Goal: Task Accomplishment & Management: Manage account settings

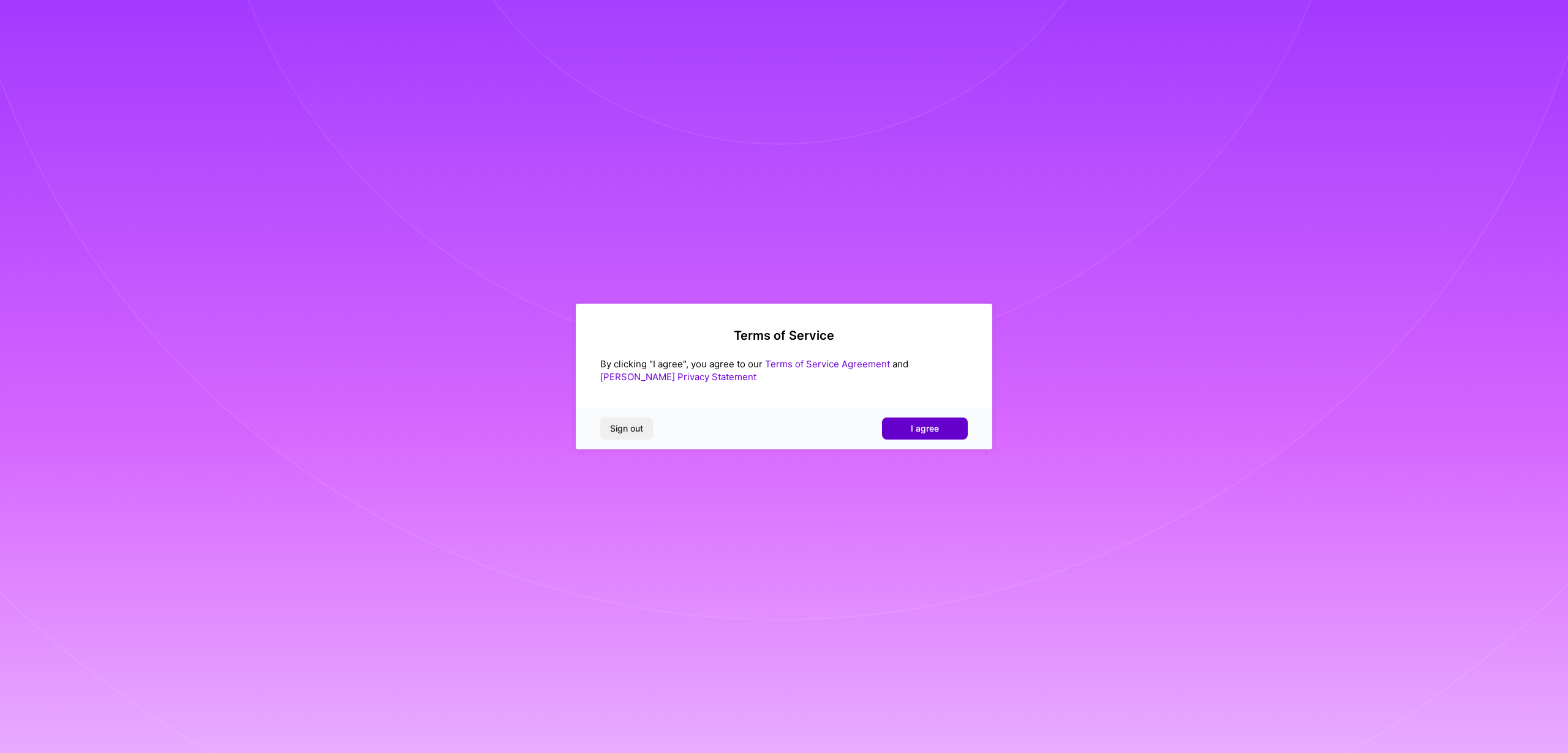
click at [912, 429] on span "I agree" at bounding box center [925, 428] width 28 height 13
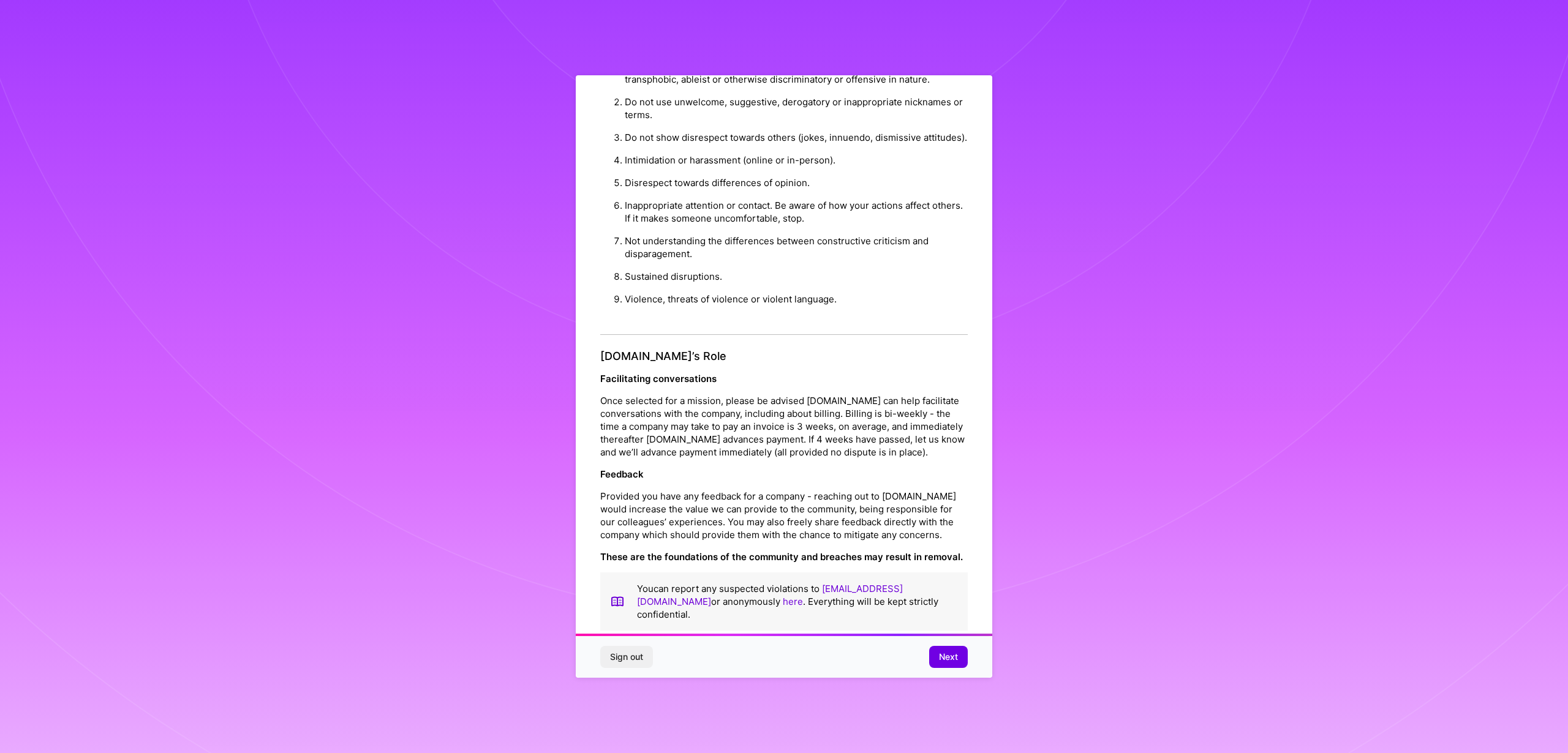
scroll to position [40, 0]
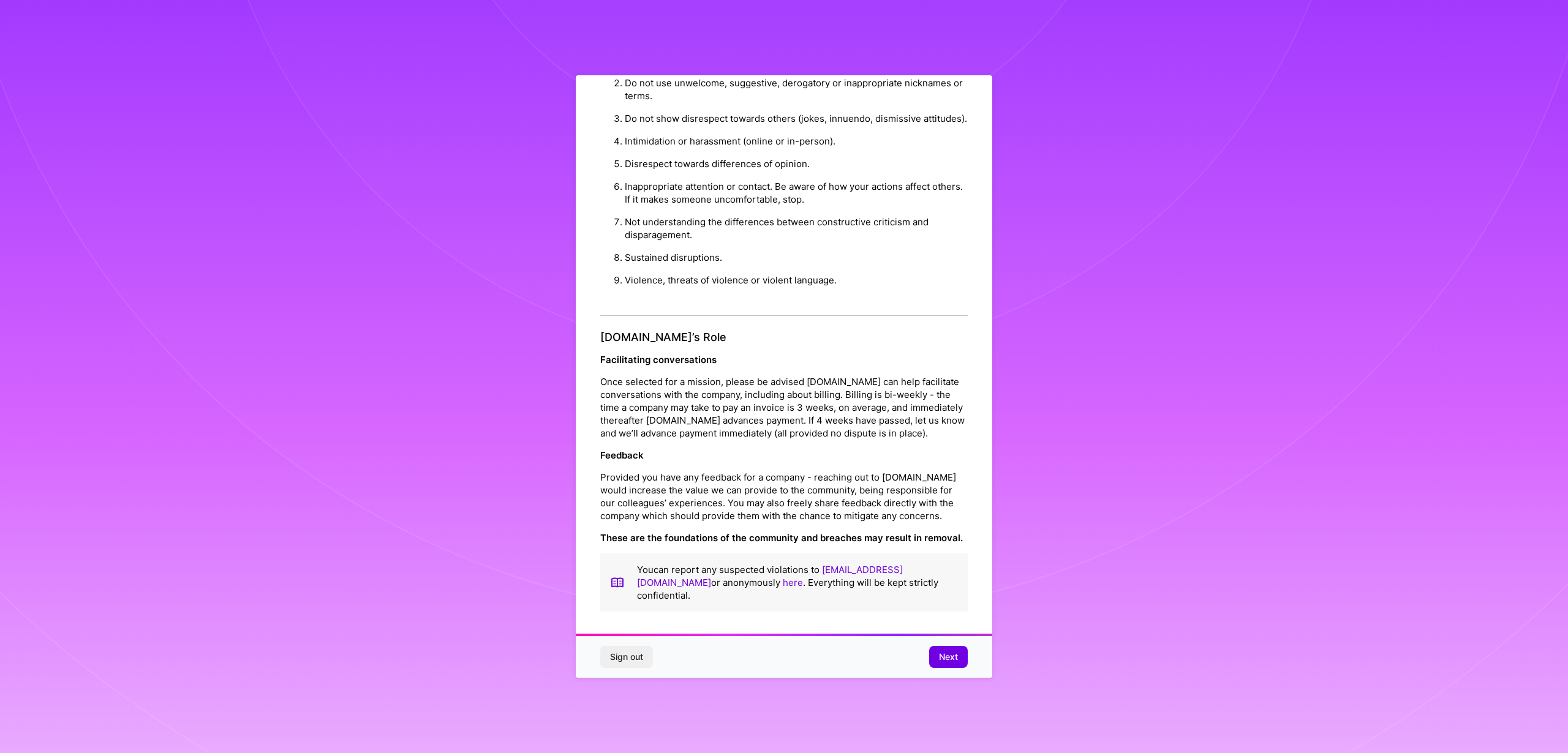
click at [947, 669] on div "Sign out Next" at bounding box center [784, 657] width 416 height 42
click at [950, 659] on span "Next" at bounding box center [948, 656] width 19 height 13
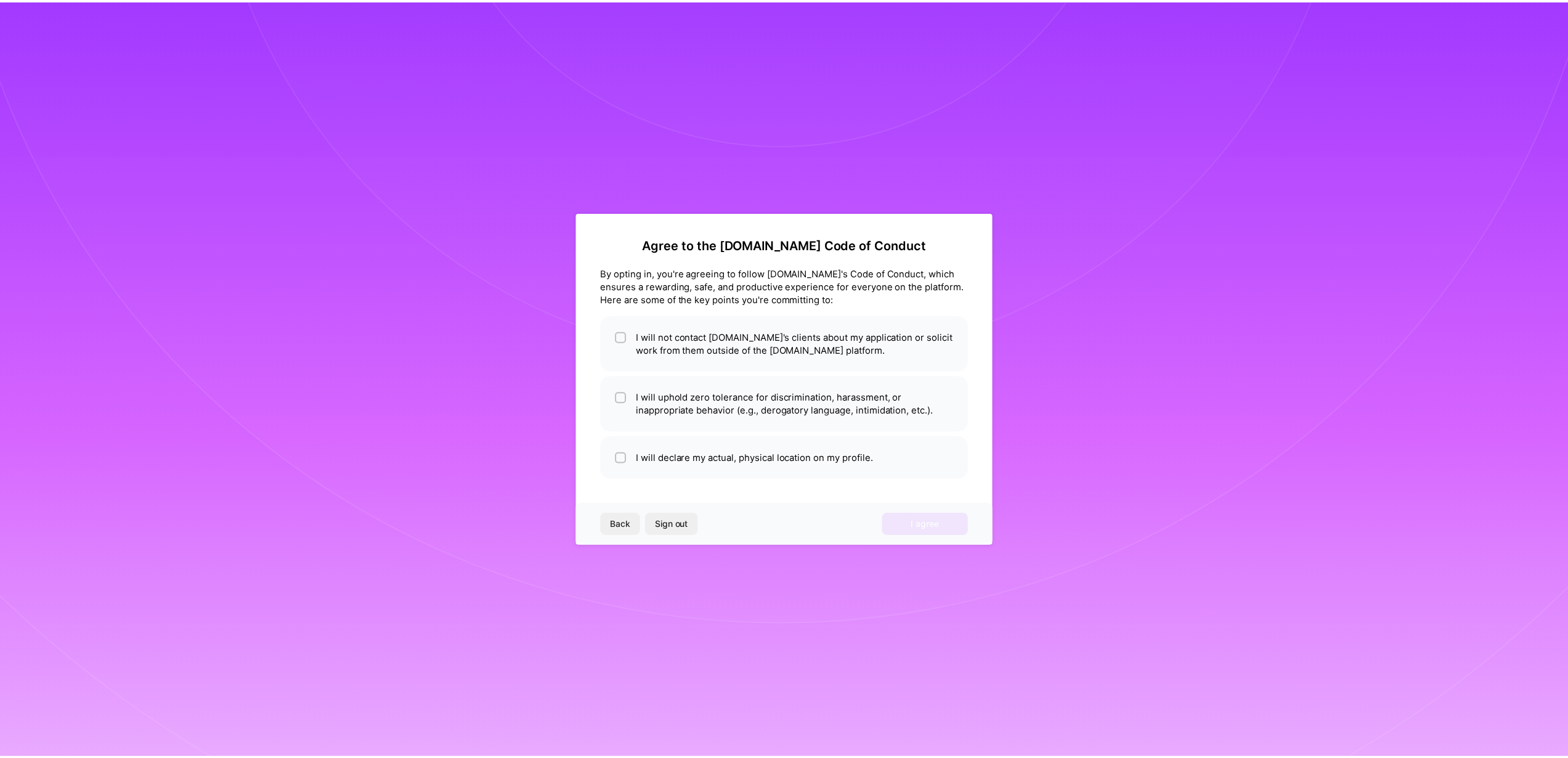
scroll to position [0, 0]
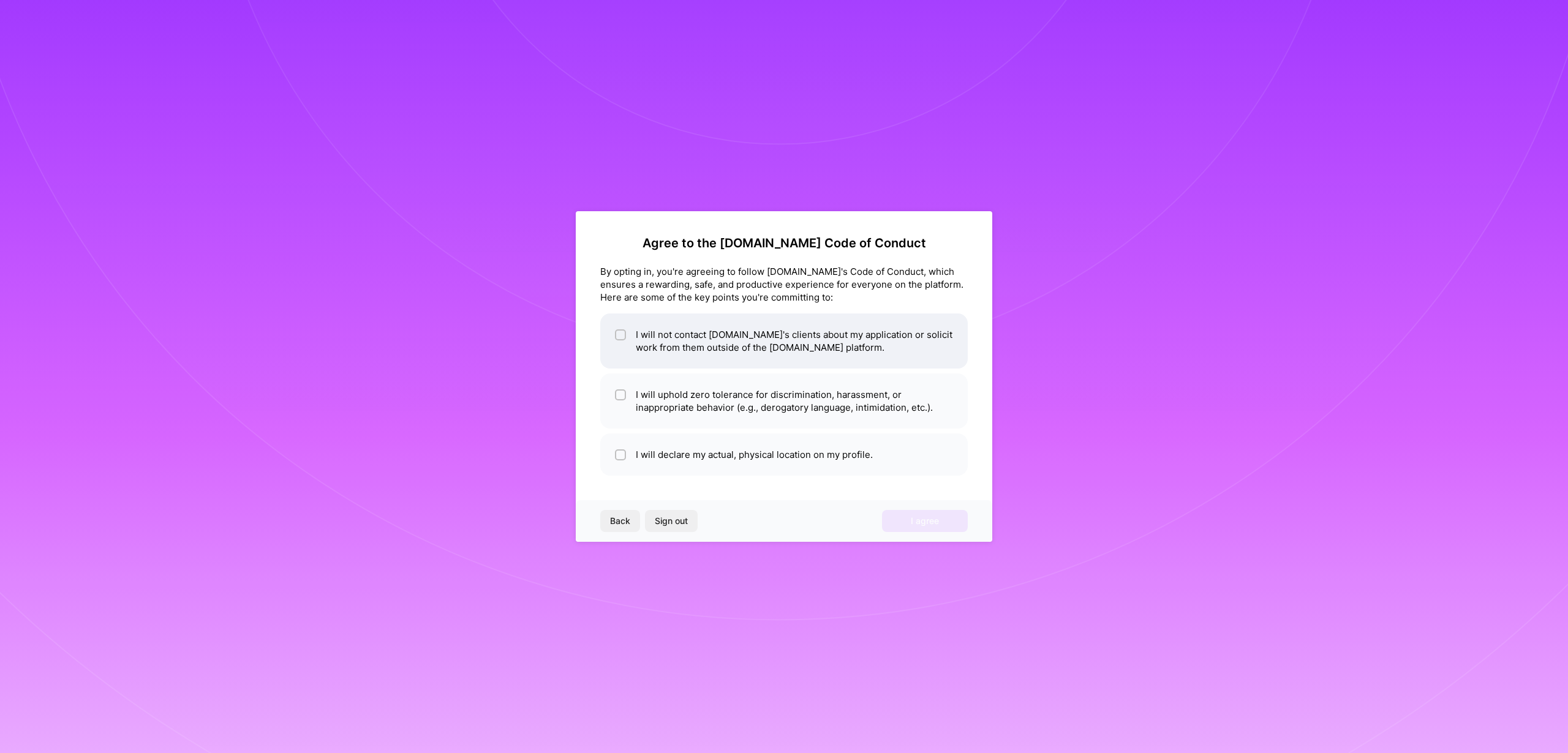
click at [707, 362] on li "I will not contact [DOMAIN_NAME]'s clients about my application or solicit work…" at bounding box center [784, 341] width 367 height 55
checkbox input "true"
click at [703, 393] on li "I will uphold zero tolerance for discrimination, harassment, or inappropriate b…" at bounding box center [784, 401] width 367 height 55
checkbox input "true"
click at [706, 451] on li "I will declare my actual, physical location on my profile." at bounding box center [784, 454] width 367 height 43
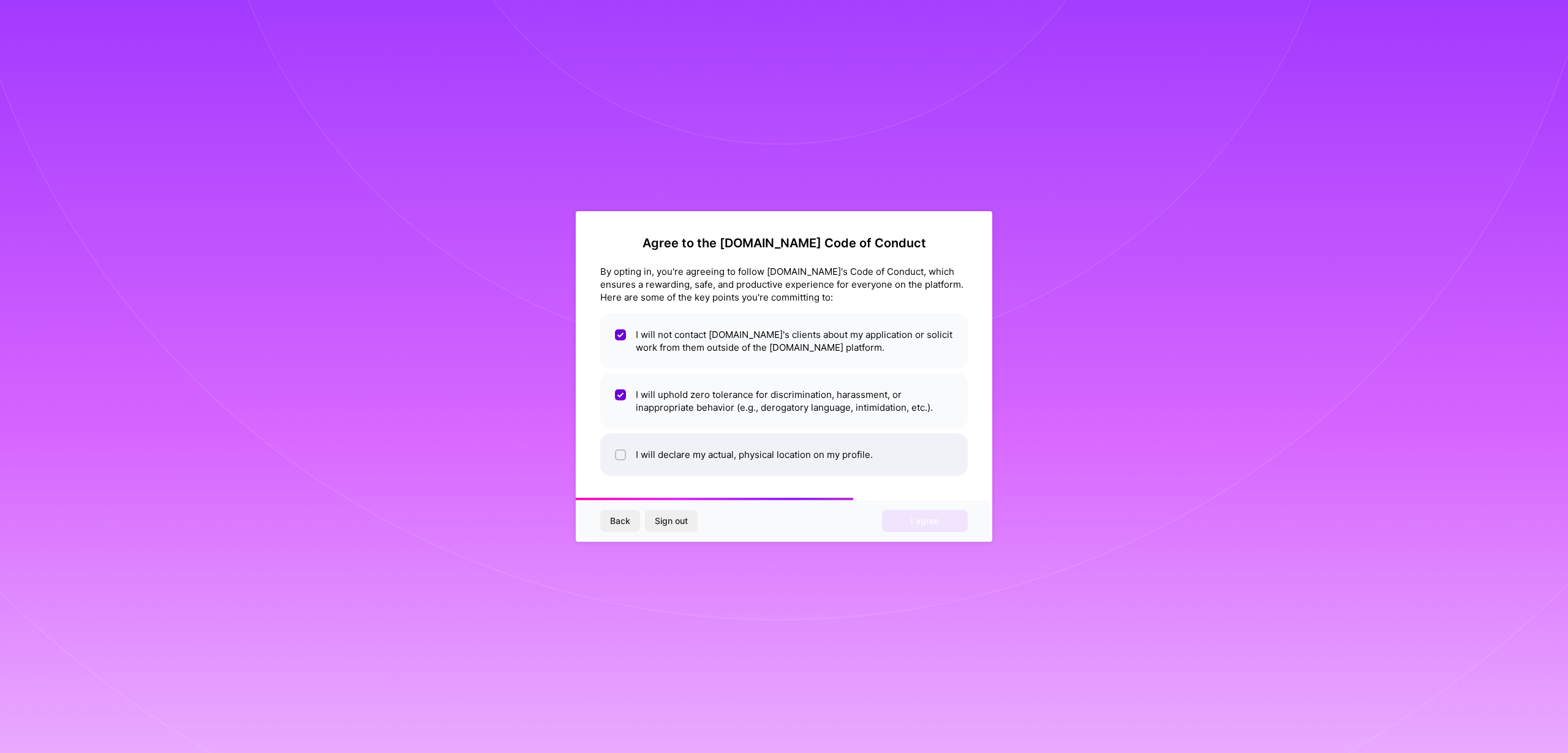
checkbox input "true"
click at [907, 514] on button "I agree" at bounding box center [925, 521] width 86 height 22
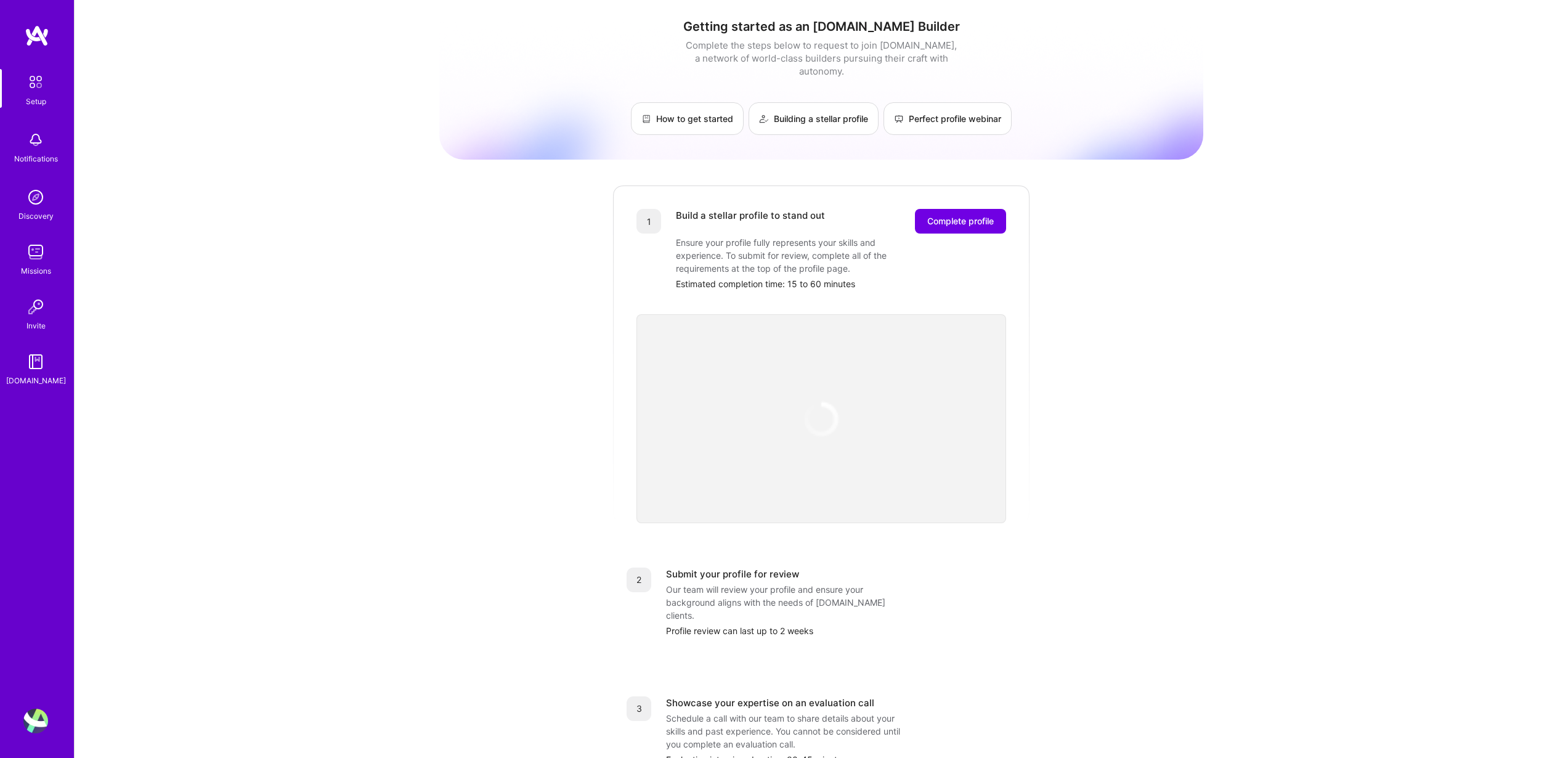
click at [35, 718] on img at bounding box center [35, 720] width 24 height 24
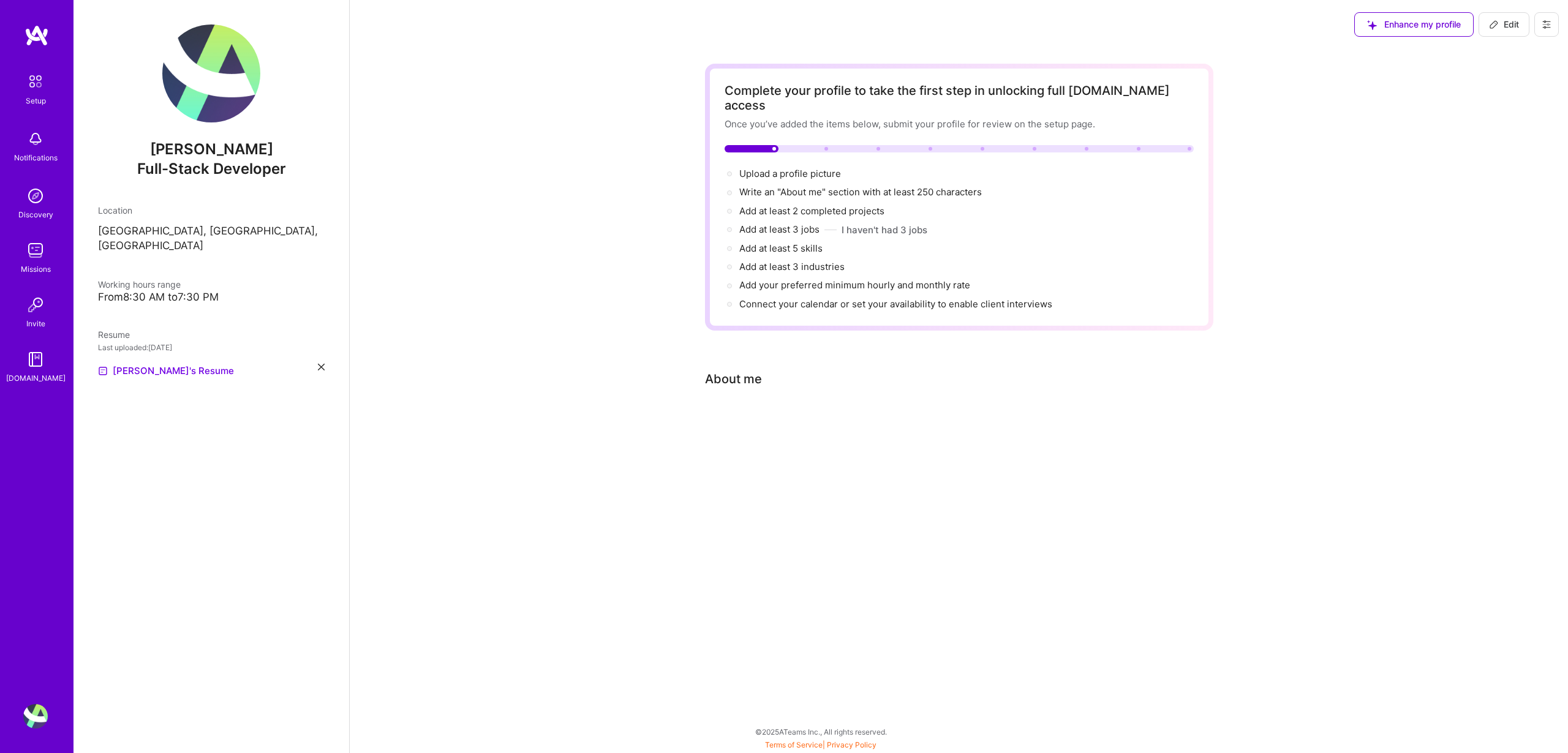
click at [324, 364] on icon at bounding box center [321, 367] width 7 height 7
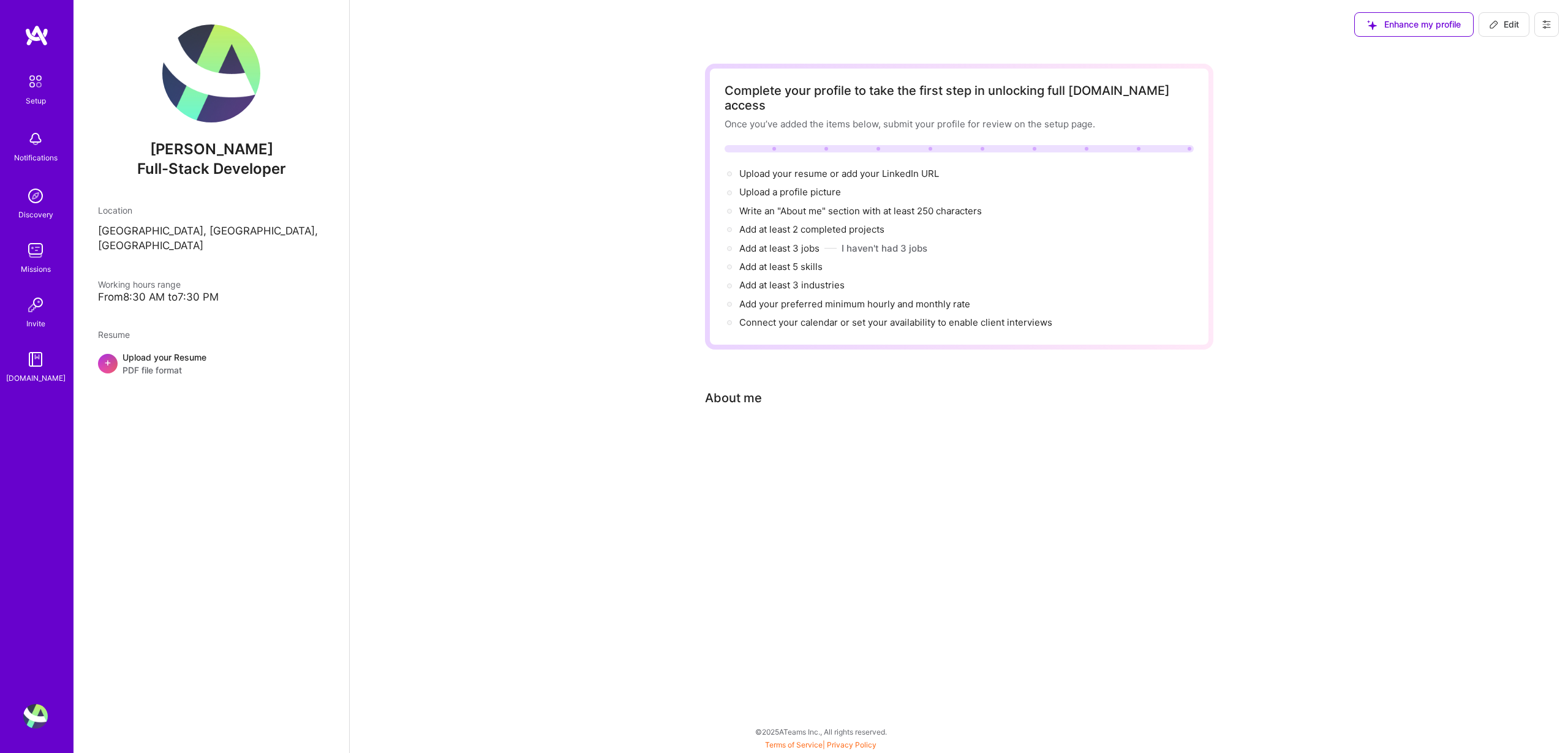
click at [1540, 26] on button at bounding box center [1546, 24] width 24 height 24
click at [1530, 42] on button "Settings" at bounding box center [1513, 52] width 92 height 31
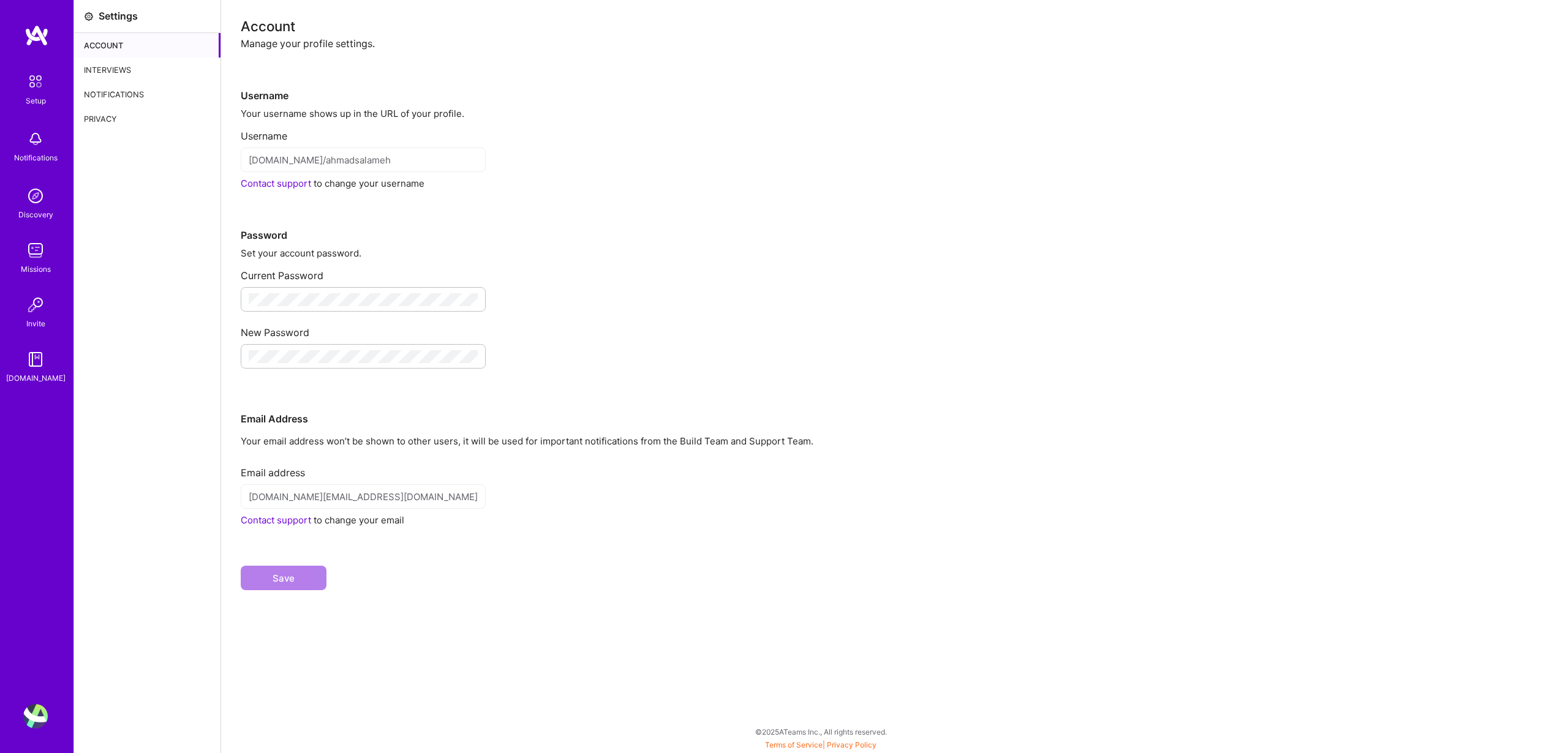
click at [340, 422] on div "Email Address" at bounding box center [895, 399] width 1308 height 52
click at [128, 75] on div "Interviews" at bounding box center [147, 69] width 146 height 24
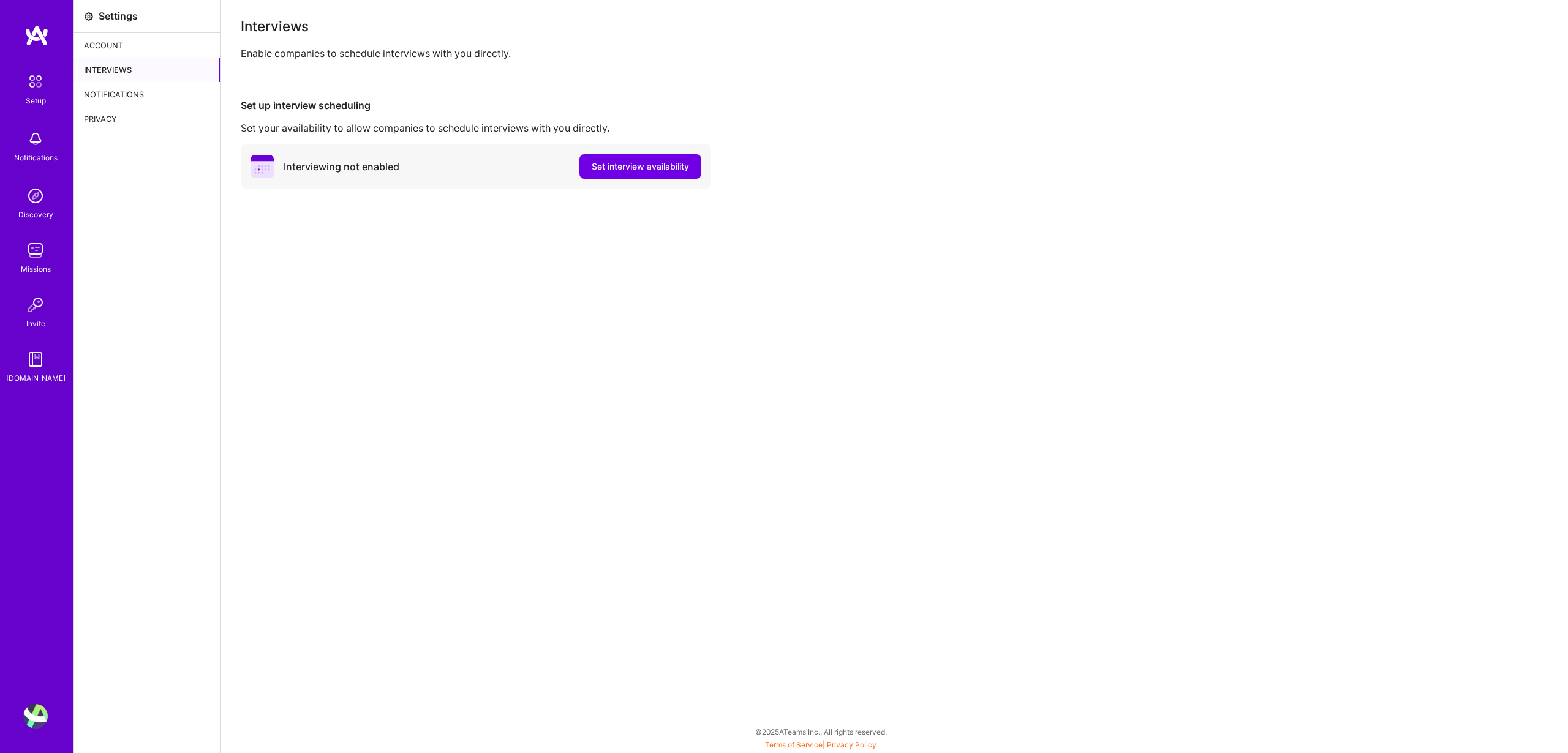
click at [129, 90] on div "Notifications" at bounding box center [147, 94] width 146 height 24
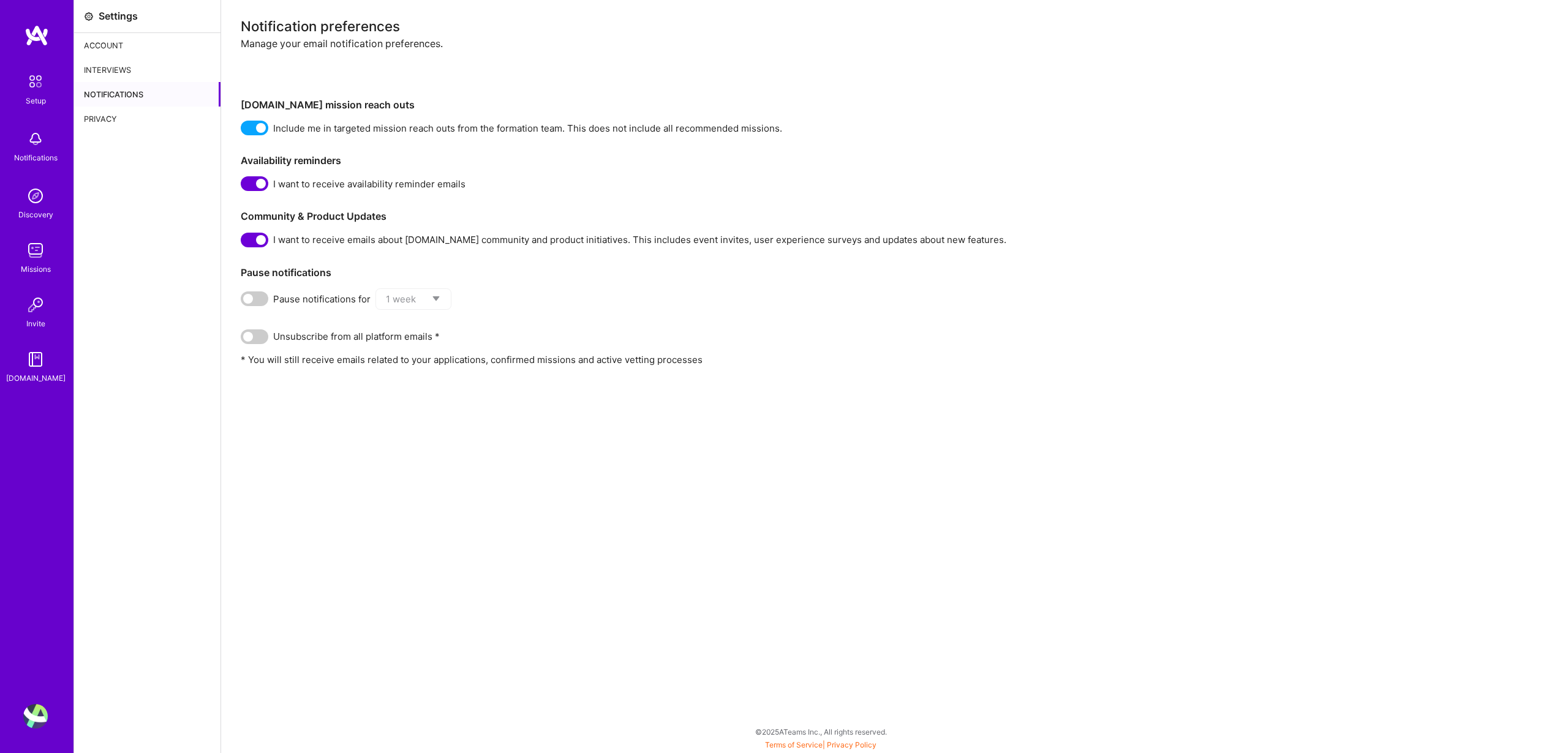
click at [125, 115] on div "Privacy" at bounding box center [147, 118] width 146 height 24
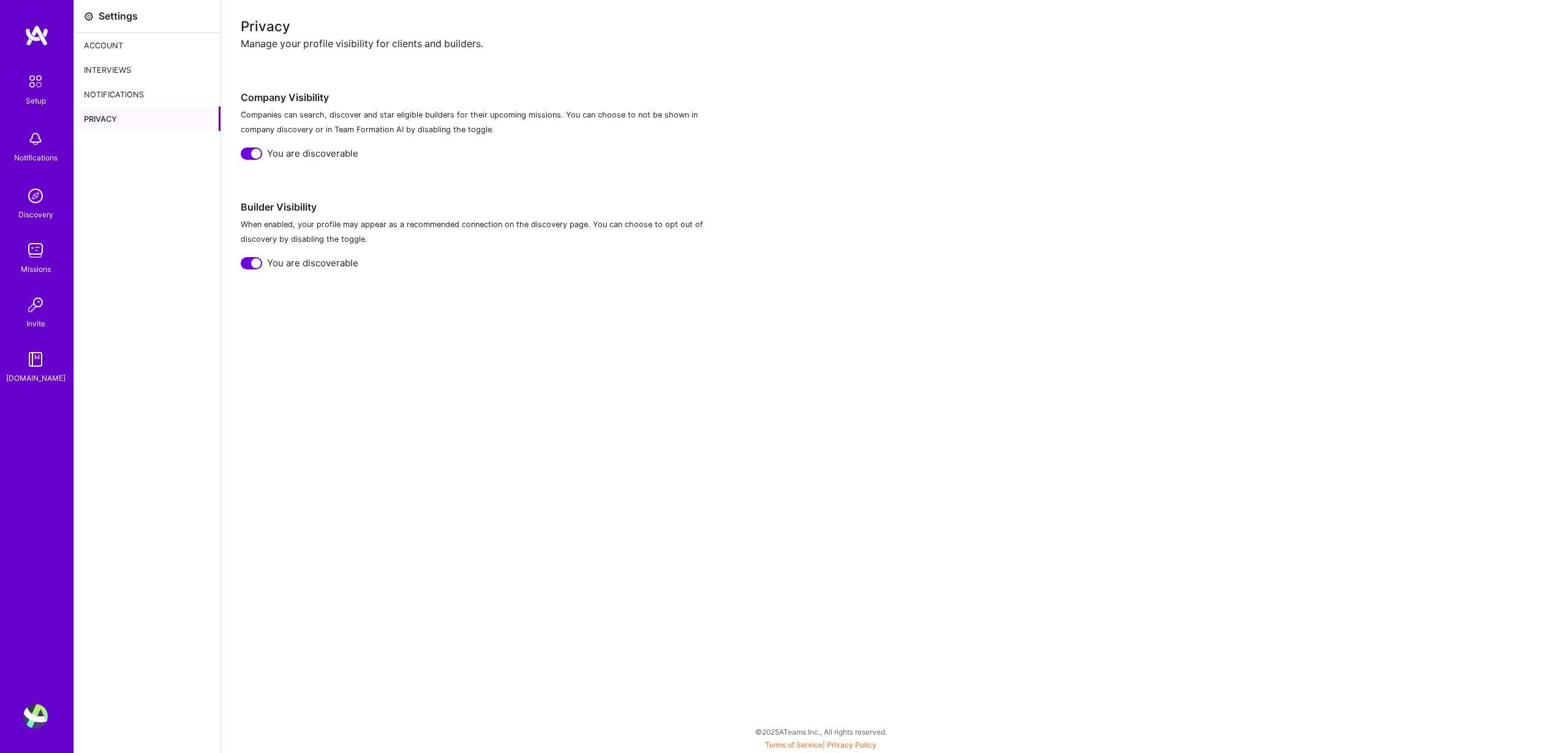
click at [135, 48] on div "Account" at bounding box center [147, 45] width 146 height 24
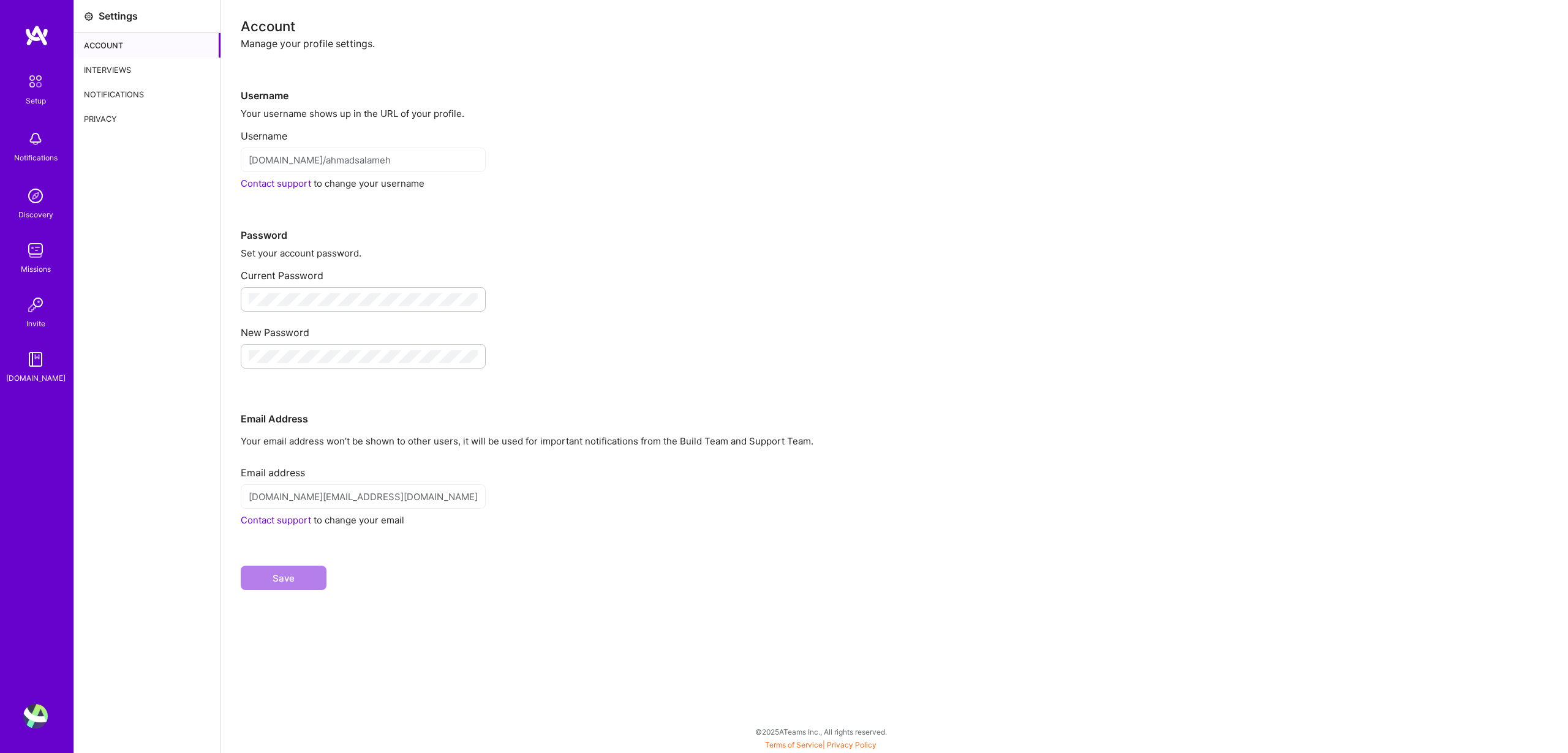
click at [37, 145] on img at bounding box center [35, 139] width 24 height 24
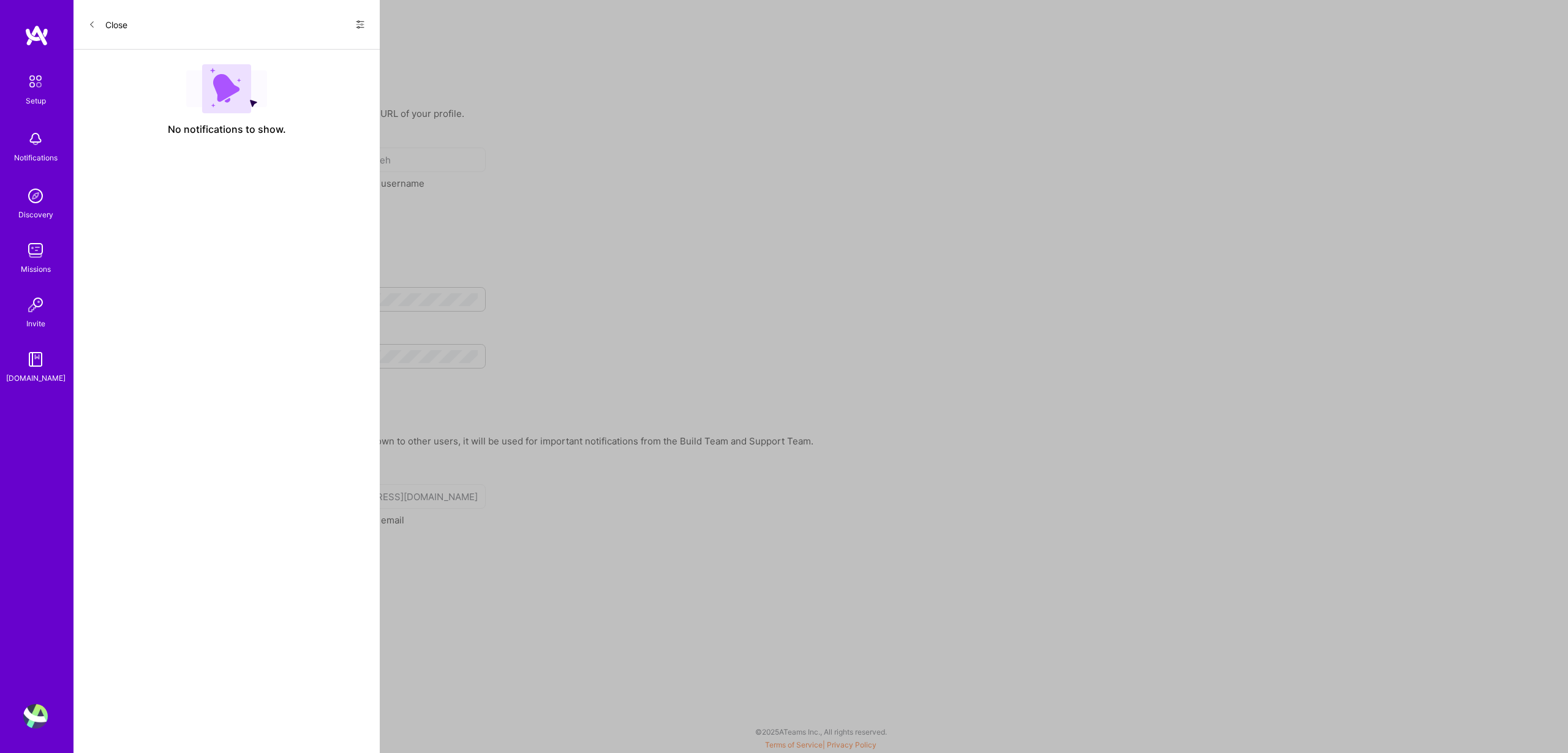
click at [110, 204] on div "Close Show all notifications Show unread notifications only No notifications to…" at bounding box center [227, 376] width 306 height 753
click at [357, 22] on icon at bounding box center [360, 24] width 10 height 10
click at [457, 68] on div at bounding box center [784, 376] width 1568 height 753
click at [125, 28] on button "Close" at bounding box center [107, 24] width 39 height 19
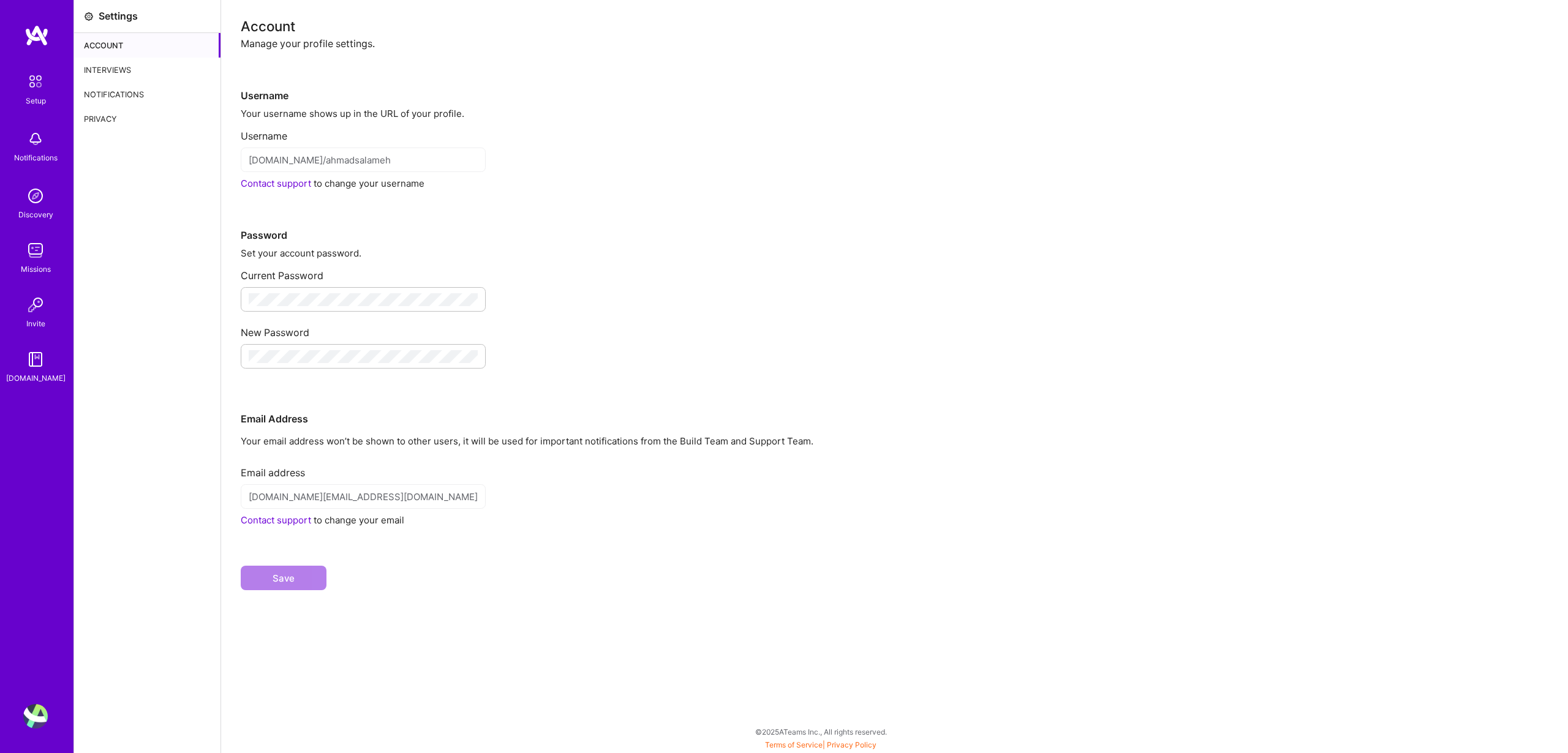
click at [164, 93] on div "Notifications" at bounding box center [147, 94] width 146 height 24
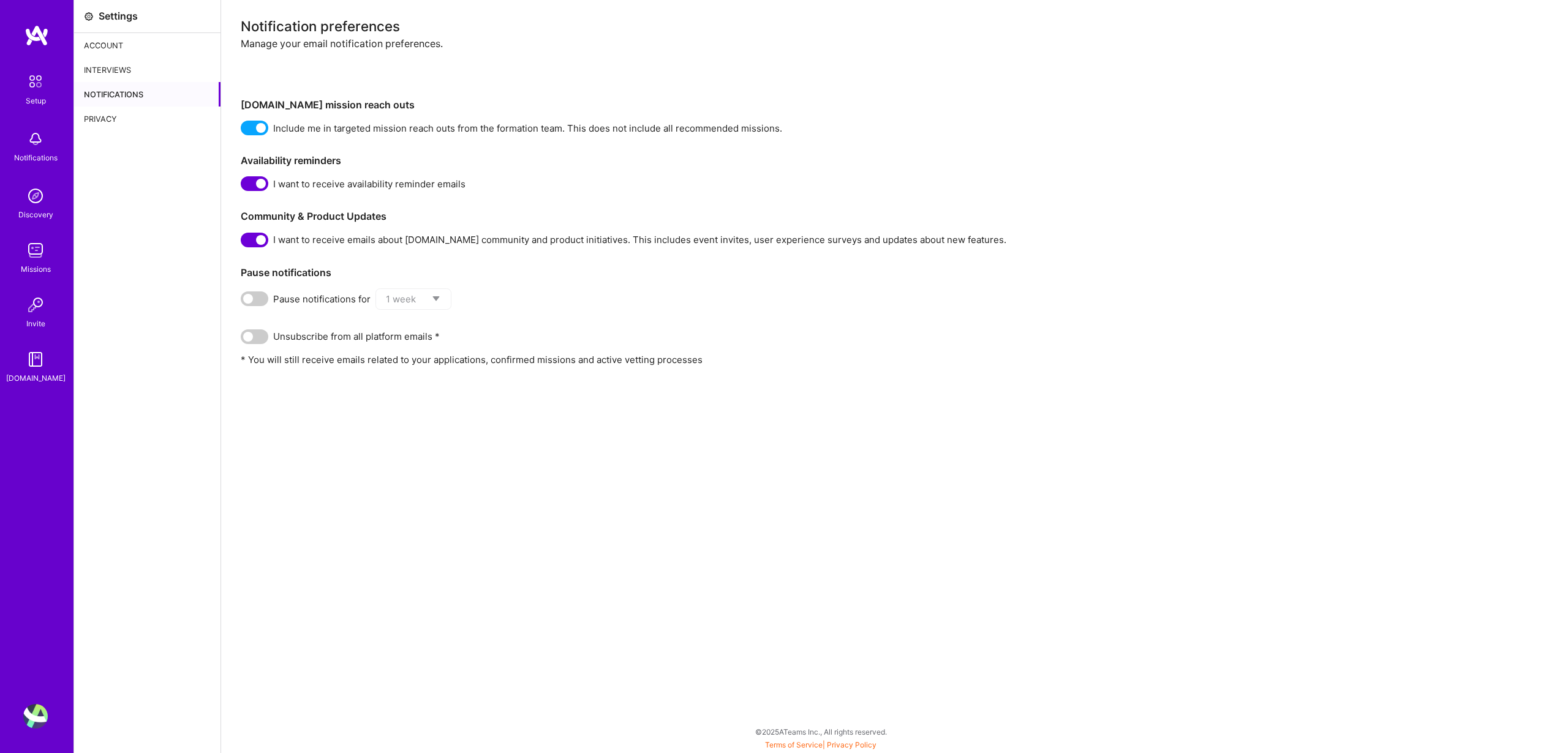
click at [140, 69] on div "Interviews" at bounding box center [147, 69] width 146 height 24
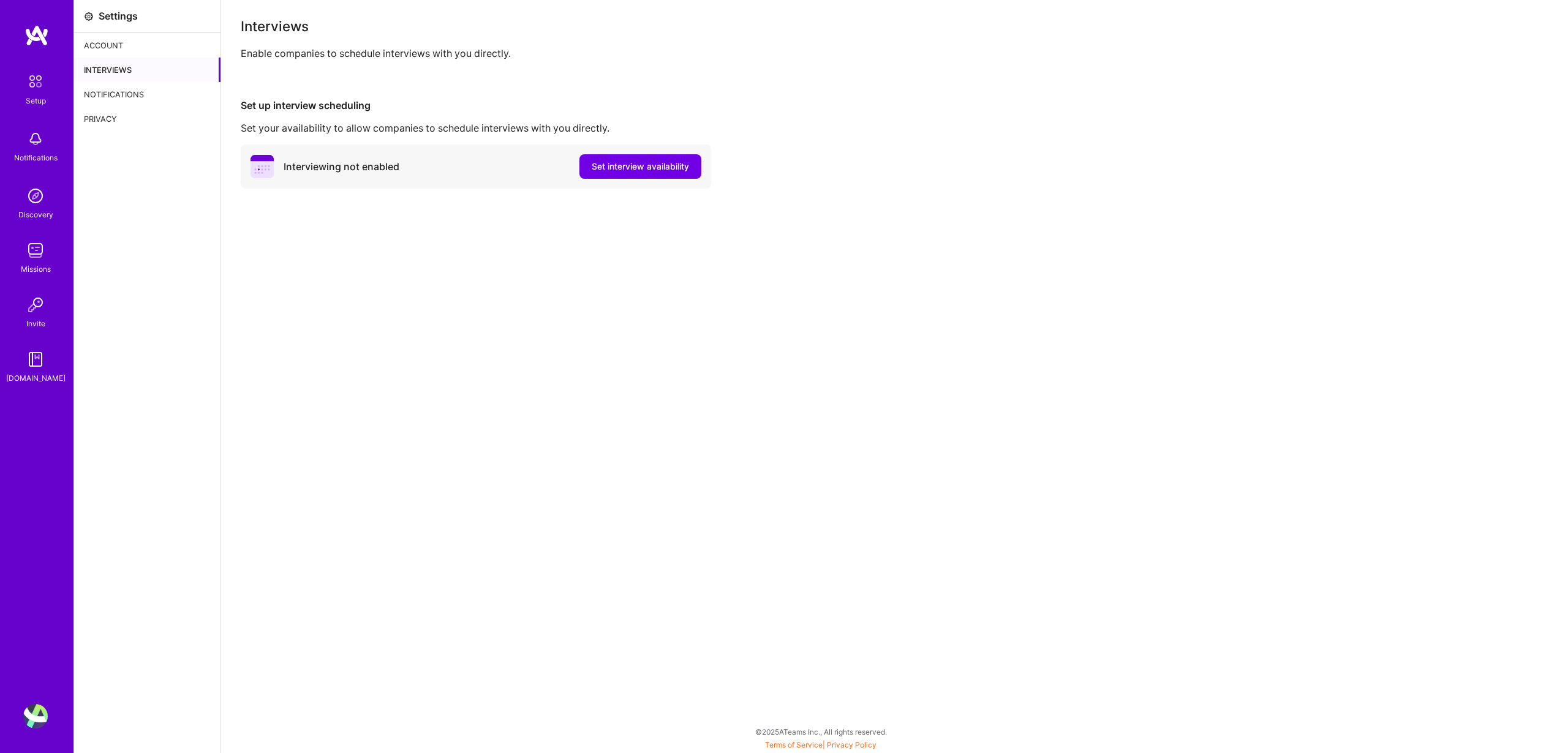
click at [139, 104] on div "Notifications" at bounding box center [147, 94] width 146 height 24
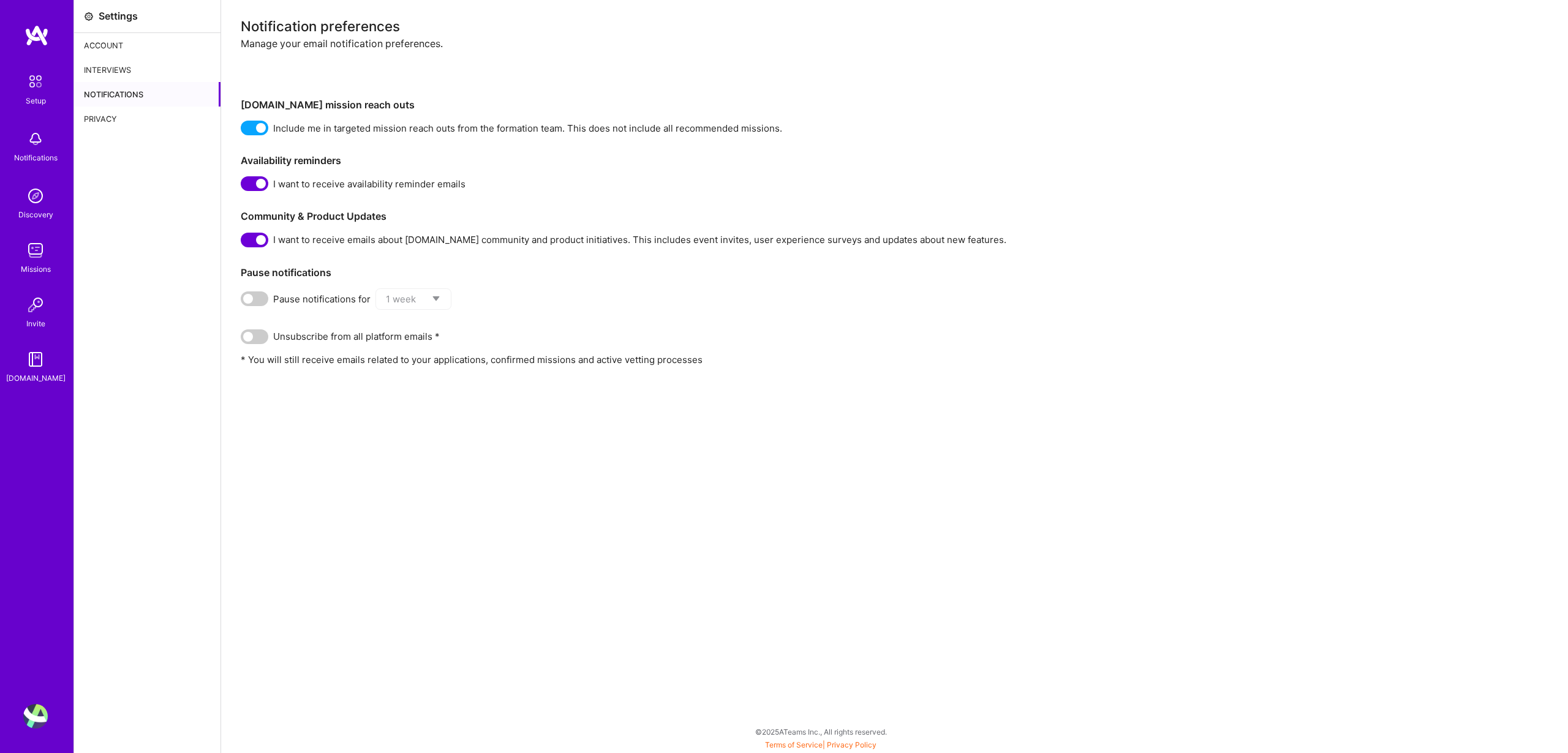
click at [135, 120] on div "Privacy" at bounding box center [147, 118] width 146 height 24
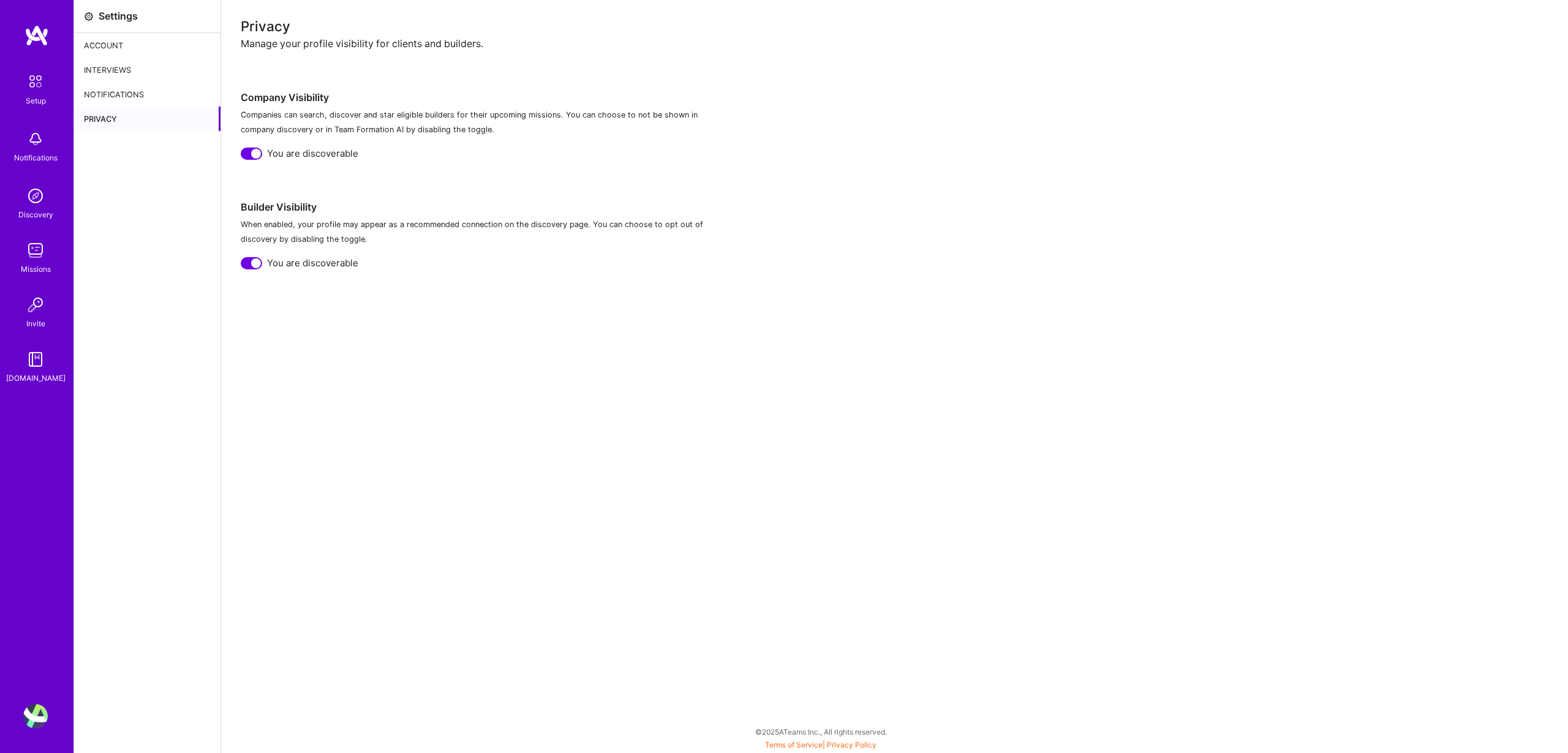
click at [136, 99] on div "Notifications" at bounding box center [147, 94] width 146 height 24
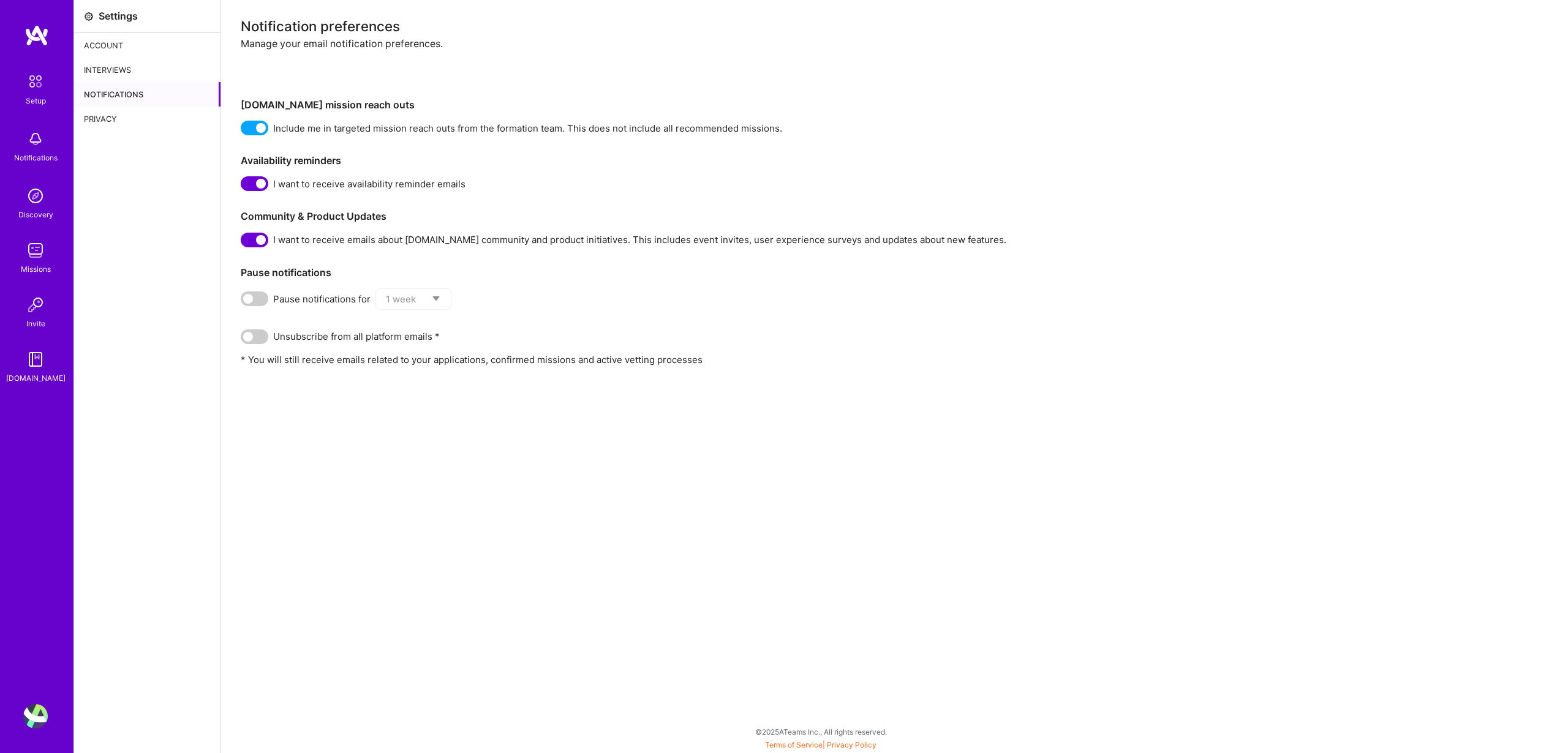
click at [253, 127] on span at bounding box center [254, 128] width 28 height 15
click at [243, 130] on input "checkbox" at bounding box center [243, 130] width 0 height 0
click at [258, 185] on span at bounding box center [254, 184] width 28 height 15
click at [243, 186] on input "checkbox" at bounding box center [243, 186] width 0 height 0
click at [250, 232] on span at bounding box center [254, 240] width 28 height 15
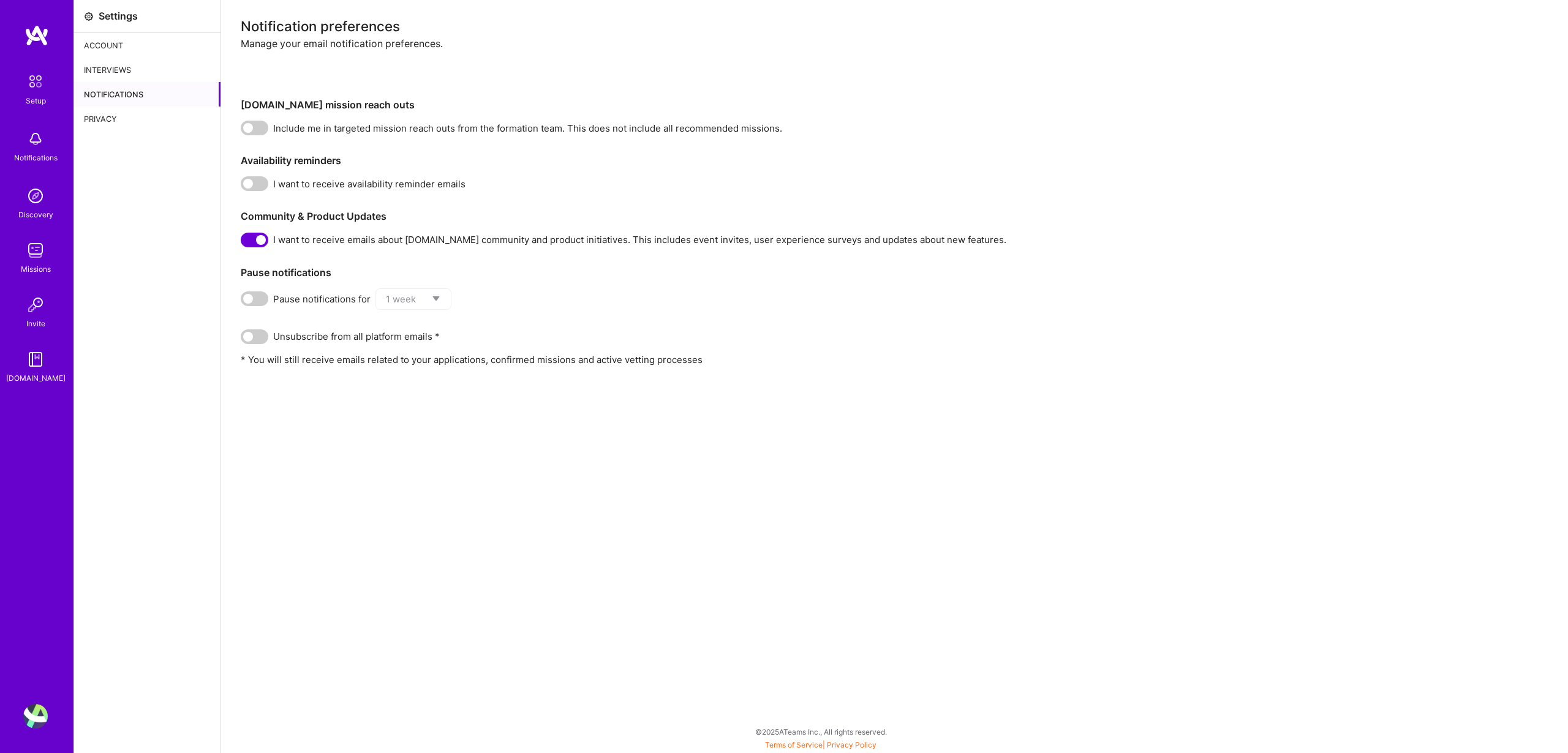
click at [243, 242] on input "checkbox" at bounding box center [243, 242] width 0 height 0
click at [256, 335] on span at bounding box center [254, 337] width 28 height 15
click at [243, 339] on input "checkbox" at bounding box center [243, 339] width 0 height 0
click at [262, 238] on span at bounding box center [254, 240] width 28 height 15
click at [243, 242] on input "checkbox" at bounding box center [243, 242] width 0 height 0
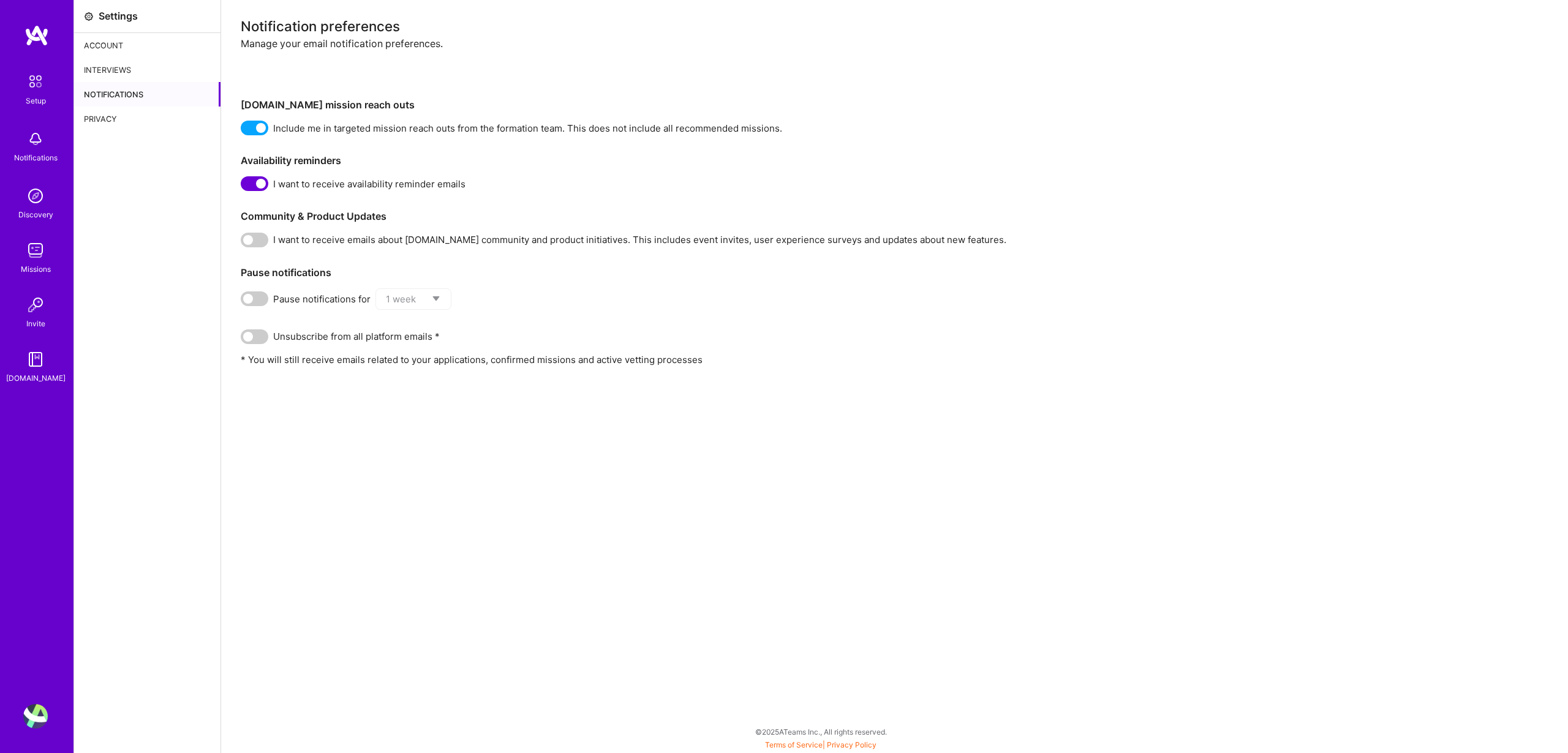
click at [261, 193] on div "Notification preferences Manage your email notification preferences. A.Team mis…" at bounding box center [895, 192] width 1308 height 347
click at [260, 183] on span at bounding box center [254, 184] width 28 height 15
click at [243, 186] on input "checkbox" at bounding box center [243, 186] width 0 height 0
click at [258, 130] on span at bounding box center [254, 128] width 28 height 15
click at [243, 130] on input "checkbox" at bounding box center [243, 130] width 0 height 0
